Goal: Use online tool/utility: Utilize a website feature to perform a specific function

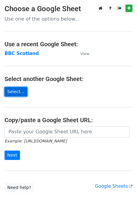
click at [17, 91] on link "Select..." at bounding box center [16, 91] width 23 height 9
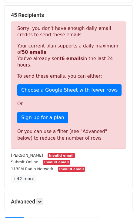
scroll to position [110, 0]
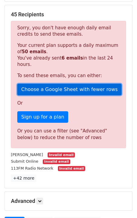
click at [41, 89] on link "Choose a Google Sheet with fewer rows" at bounding box center [69, 90] width 104 height 12
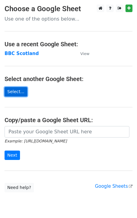
click at [16, 93] on link "Select..." at bounding box center [16, 91] width 23 height 9
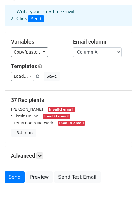
scroll to position [41, 0]
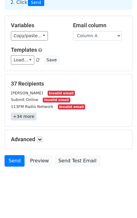
click at [24, 116] on link "+34 more" at bounding box center [23, 117] width 25 height 8
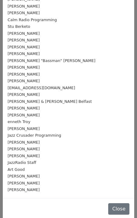
scroll to position [88, 0]
